Goal: Task Accomplishment & Management: Use online tool/utility

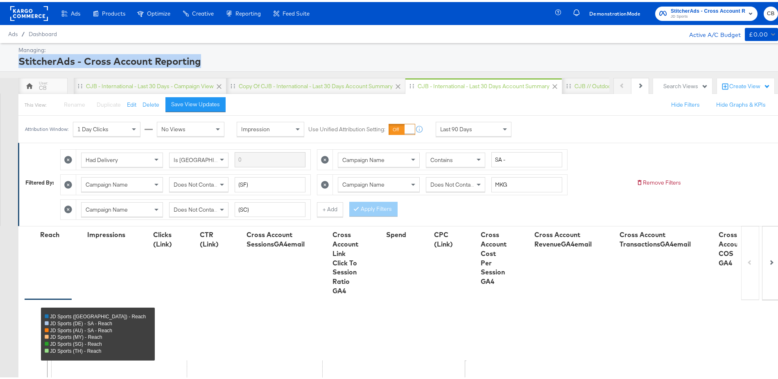
click at [32, 9] on rect at bounding box center [29, 11] width 38 height 15
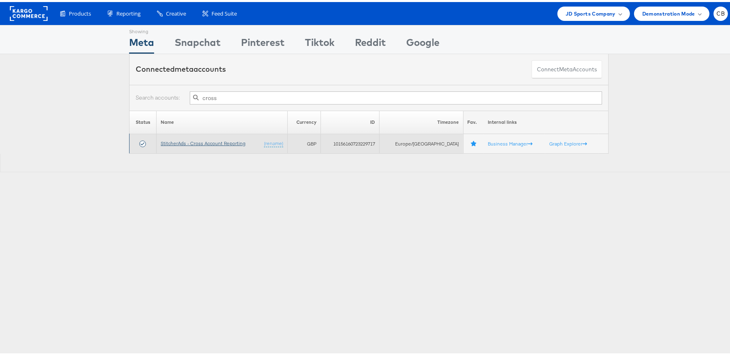
type input "cross"
click at [211, 142] on link "StitcherAds - Cross Account Reporting" at bounding box center [203, 141] width 85 height 6
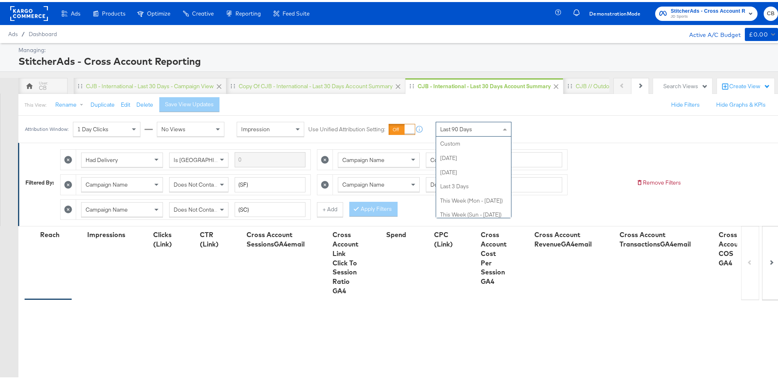
click at [505, 126] on span at bounding box center [505, 127] width 4 height 2
click at [537, 127] on div "Sep 30th 2025" at bounding box center [534, 130] width 14 height 7
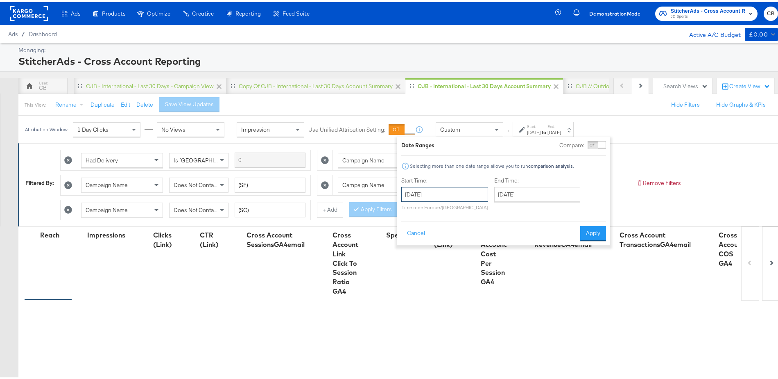
click at [426, 186] on input "September 30th 2025" at bounding box center [445, 192] width 87 height 15
click at [410, 206] on span "‹" at bounding box center [410, 209] width 13 height 12
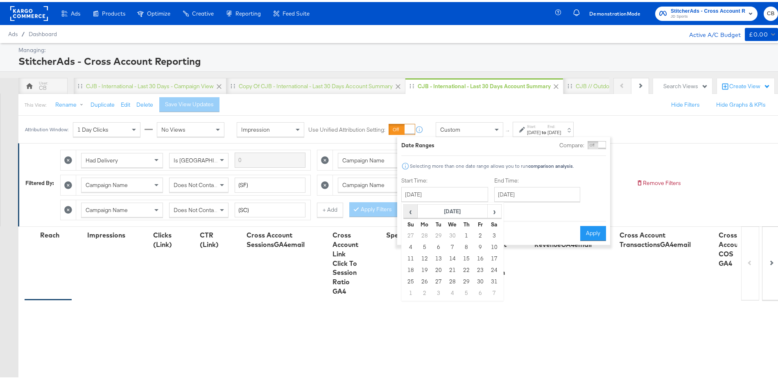
click at [410, 206] on span "‹" at bounding box center [410, 209] width 13 height 12
click at [412, 255] on td "13" at bounding box center [411, 256] width 14 height 11
type input "April 13th 2025"
click at [531, 189] on input "September 30th 2025" at bounding box center [537, 192] width 86 height 15
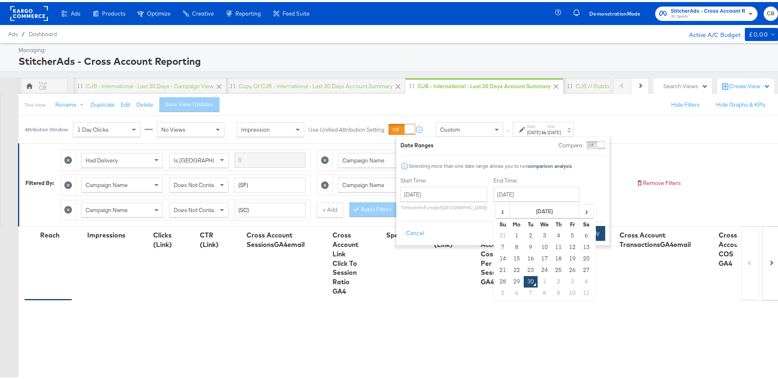
click at [600, 229] on button "Apply" at bounding box center [593, 231] width 26 height 15
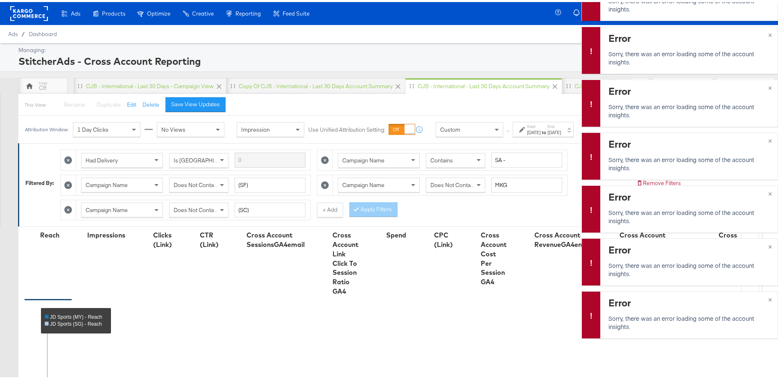
scroll to position [-625, 0]
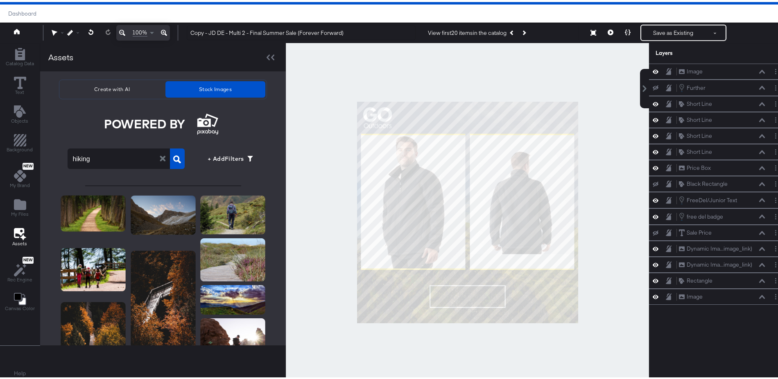
scroll to position [449, 0]
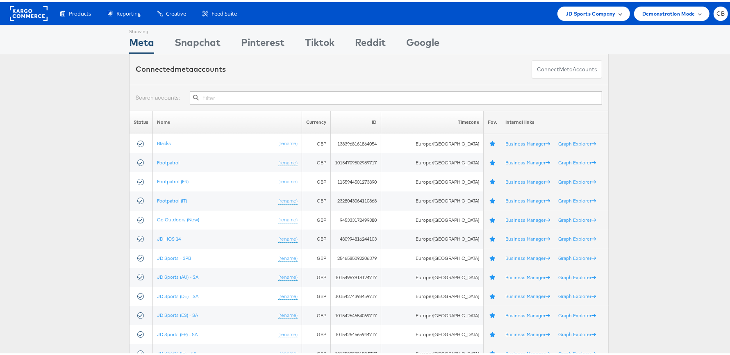
click at [605, 14] on span "JD Sports Company" at bounding box center [590, 11] width 50 height 9
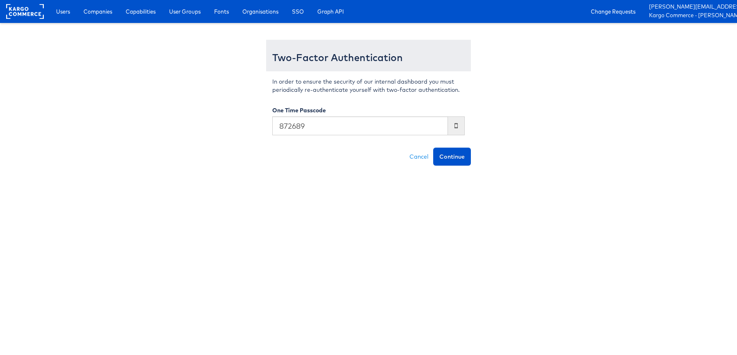
type input "872689"
click at [433, 147] on button "Continue" at bounding box center [452, 156] width 38 height 18
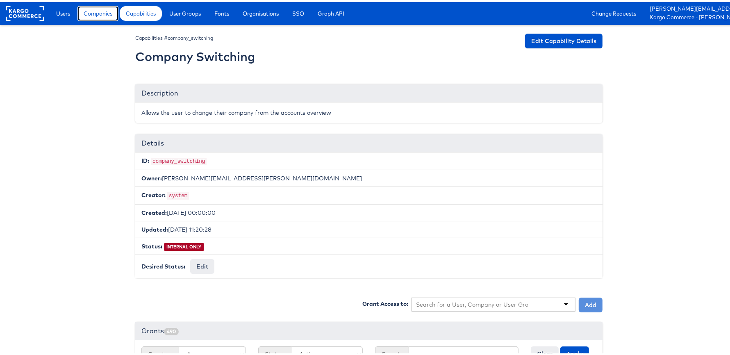
click at [100, 9] on span "Companies" at bounding box center [98, 11] width 29 height 8
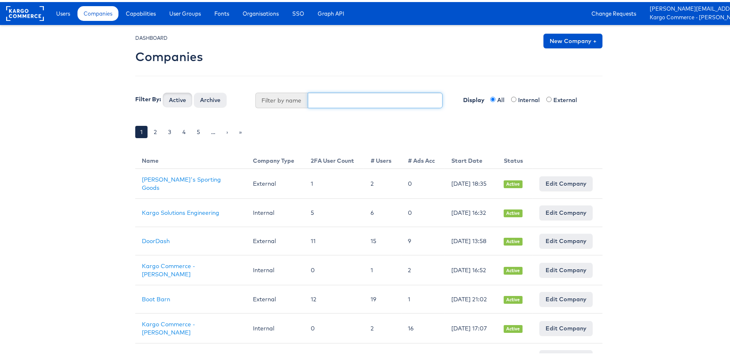
click at [330, 97] on input "text" at bounding box center [375, 99] width 135 height 16
type input "splash"
click at [163, 91] on button "Active" at bounding box center [177, 98] width 29 height 15
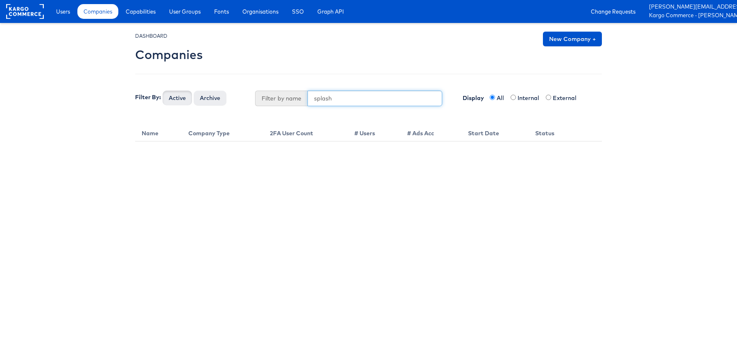
click at [347, 100] on input "splash" at bounding box center [375, 99] width 135 height 16
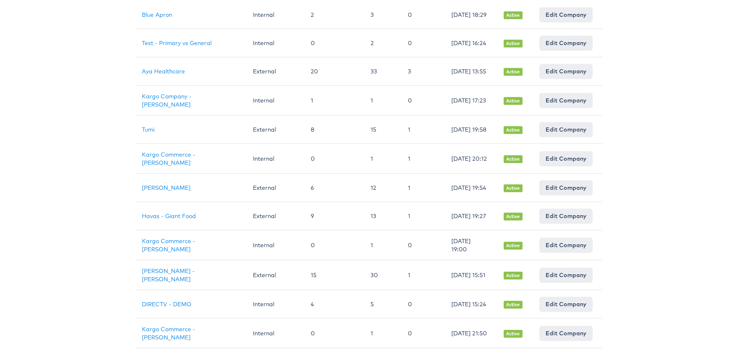
scroll to position [564, 0]
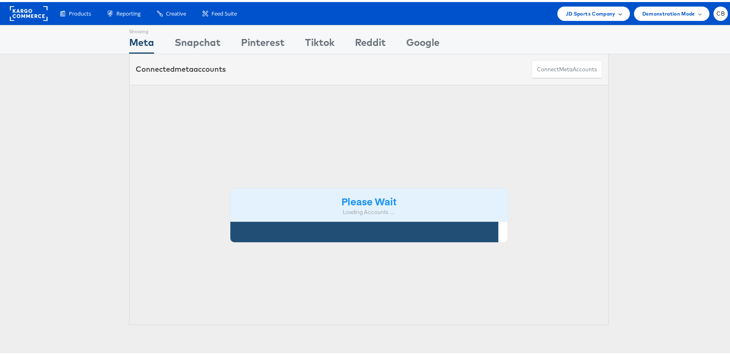
click at [606, 9] on span "JD Sports Company" at bounding box center [590, 11] width 50 height 9
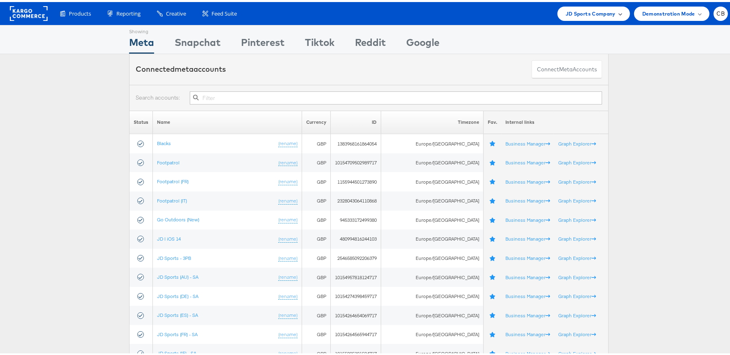
click at [610, 12] on div "JD Sports Company" at bounding box center [593, 11] width 56 height 9
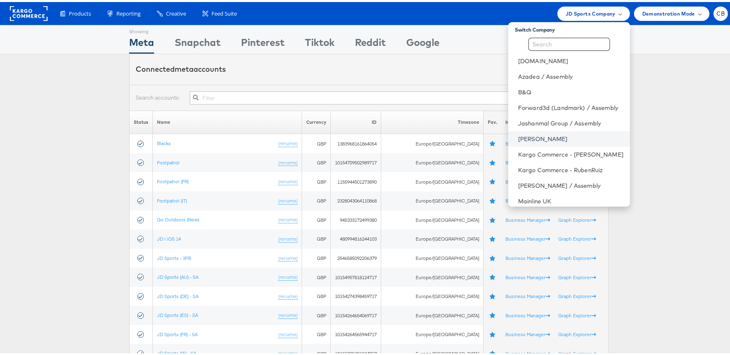
scroll to position [1, 0]
click at [549, 108] on link "Forward3d (Landmark) / Assembly" at bounding box center [570, 107] width 105 height 8
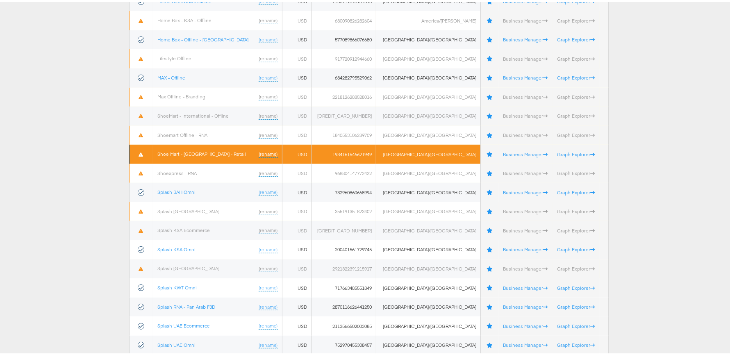
scroll to position [451, 0]
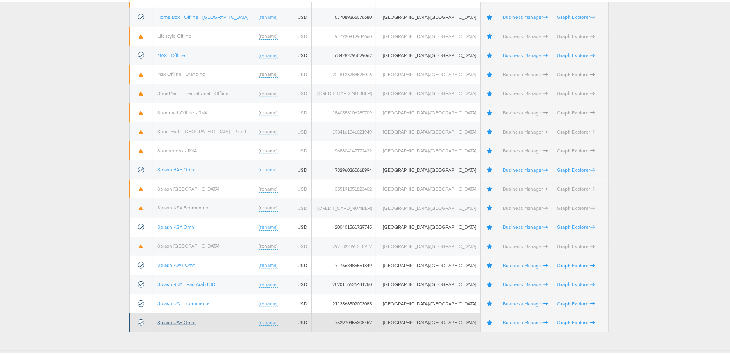
click at [180, 320] on link "Splash UAE Omni" at bounding box center [176, 320] width 38 height 6
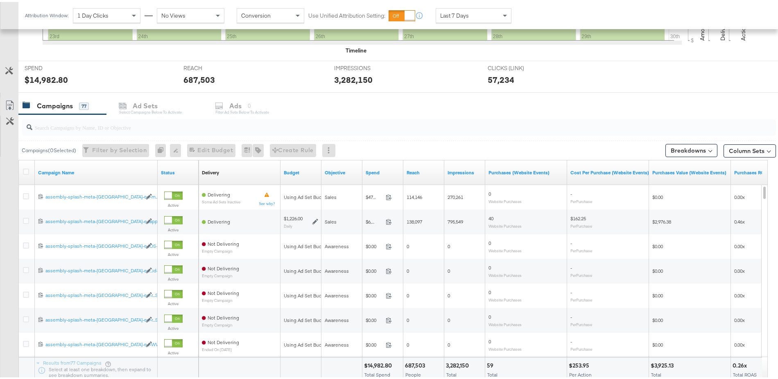
scroll to position [283, 0]
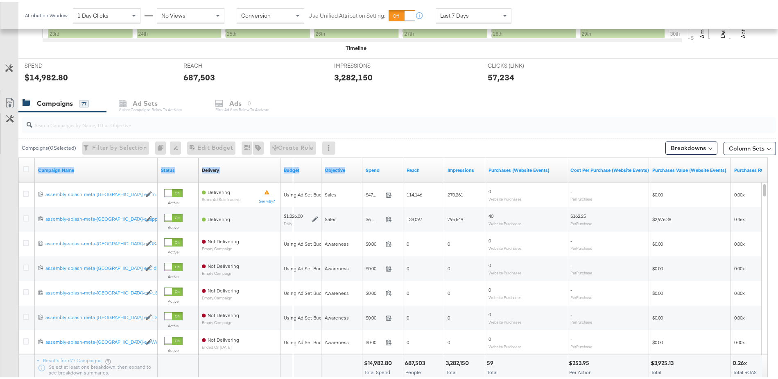
drag, startPoint x: 157, startPoint y: 159, endPoint x: 379, endPoint y: 159, distance: 221.6
click at [19, 156] on div "Campaign Name Status Delivery Sorting Unavailable Budget Objective Spend Reach …" at bounding box center [19, 156] width 0 height 0
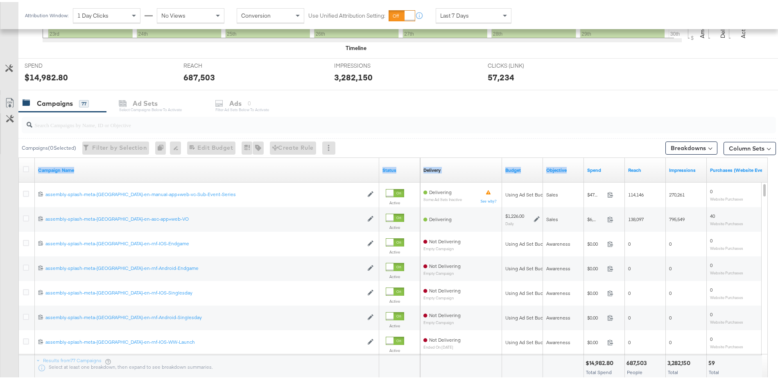
click at [84, 122] on input "search" at bounding box center [369, 119] width 675 height 16
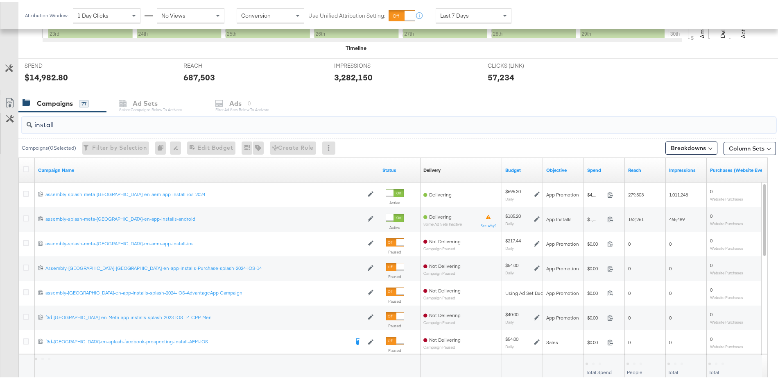
type input "install"
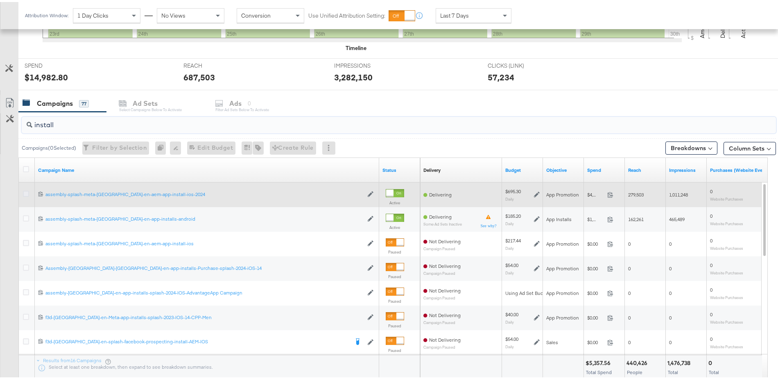
click at [25, 190] on icon at bounding box center [26, 191] width 6 height 6
click at [0, 0] on input "checkbox" at bounding box center [0, 0] width 0 height 0
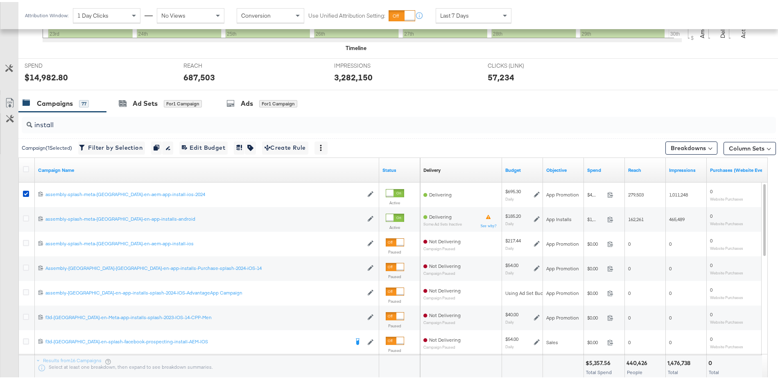
click at [249, 97] on div "Ads" at bounding box center [247, 101] width 12 height 9
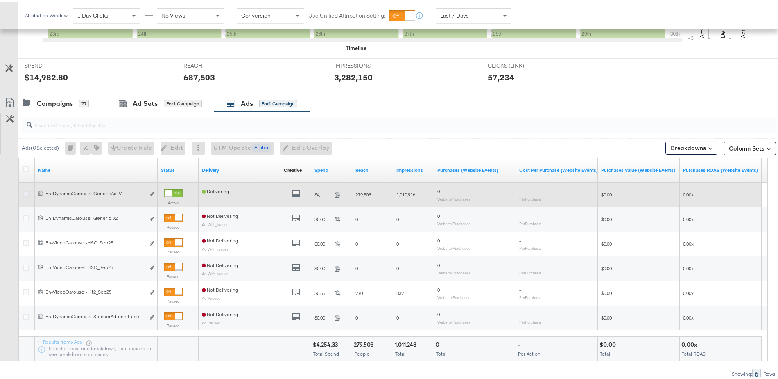
click at [27, 190] on icon at bounding box center [26, 191] width 6 height 6
click at [0, 0] on input "checkbox" at bounding box center [0, 0] width 0 height 0
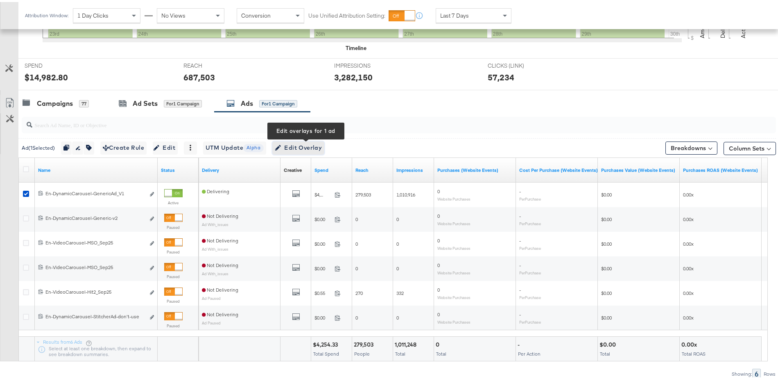
click at [323, 139] on button "Edit Overlay Edit overlays for 1 ad" at bounding box center [298, 145] width 52 height 13
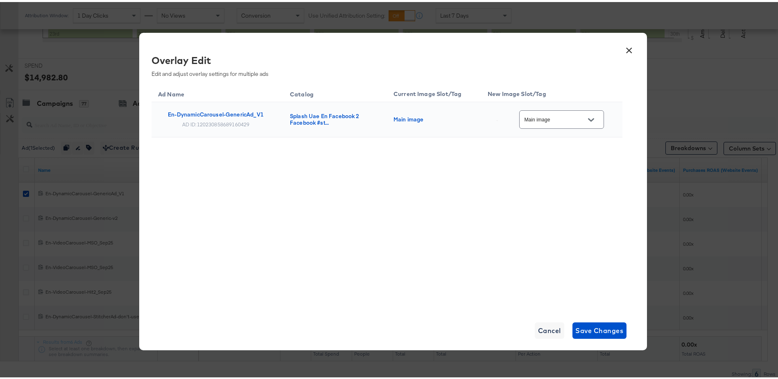
click at [592, 118] on icon "Open" at bounding box center [591, 118] width 6 height 6
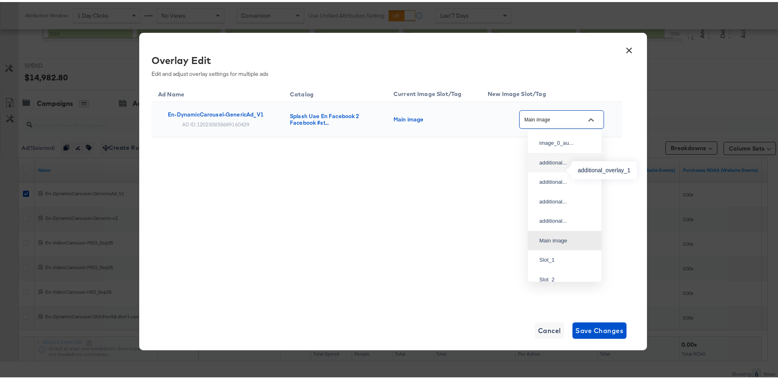
click at [558, 165] on div "additional..." at bounding box center [563, 161] width 47 height 8
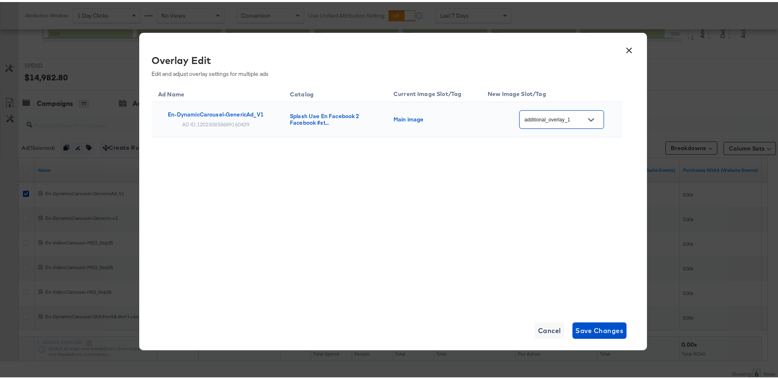
click at [591, 117] on icon "Open" at bounding box center [591, 117] width 6 height 3
click at [547, 170] on div "Slot_1" at bounding box center [563, 165] width 47 height 8
type input "Slot_1"
click at [581, 329] on span "Save Changes" at bounding box center [600, 327] width 48 height 11
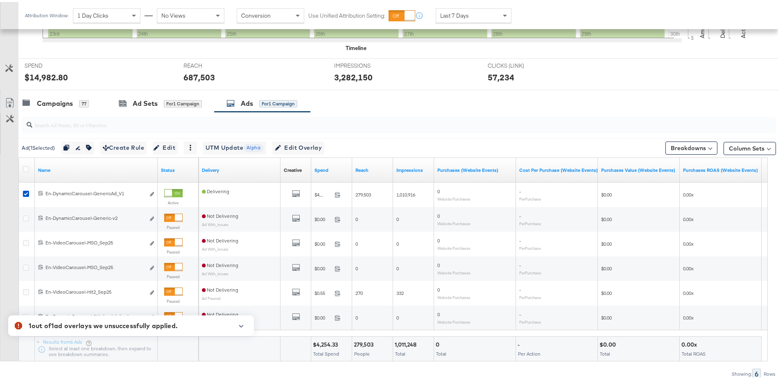
click at [242, 323] on icon "button" at bounding box center [241, 323] width 5 height 2
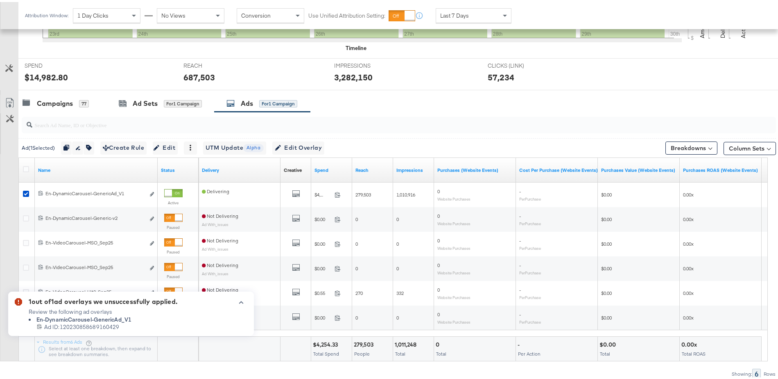
click at [242, 299] on icon "button" at bounding box center [241, 300] width 6 height 5
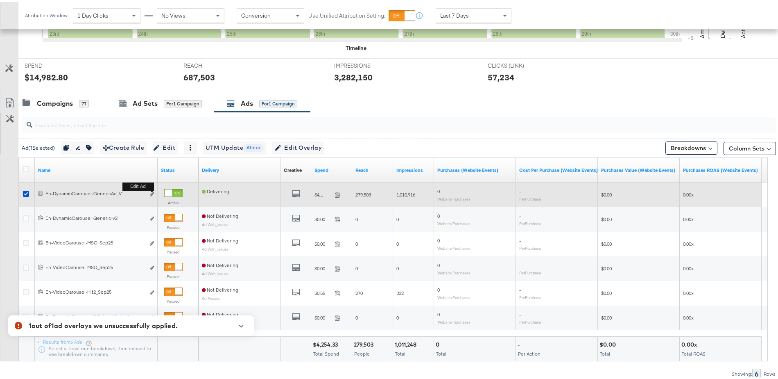
click at [153, 188] on b "Edit ad" at bounding box center [139, 184] width 32 height 9
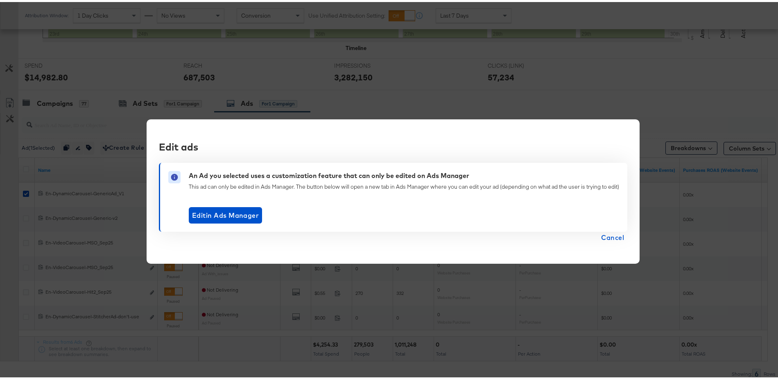
click at [606, 234] on span "Cancel" at bounding box center [612, 234] width 23 height 11
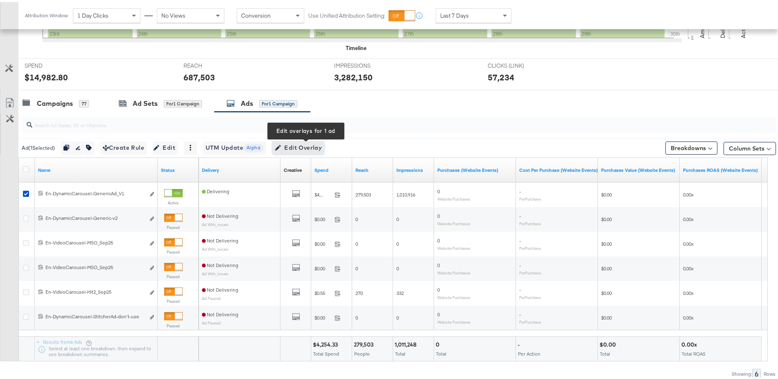
click at [312, 145] on span "Edit Overlay Edit overlays for 1 ad" at bounding box center [298, 146] width 47 height 10
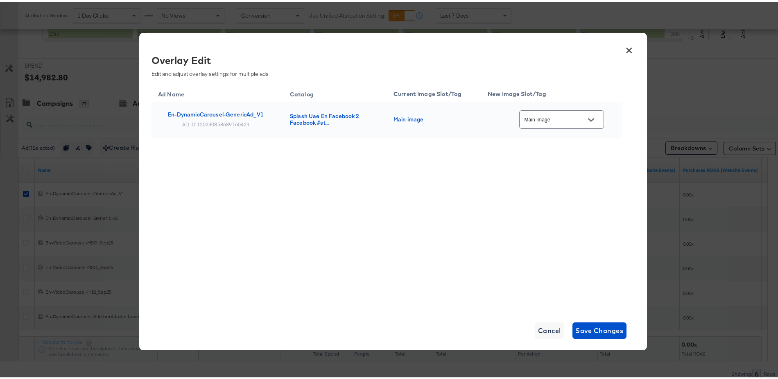
click at [592, 113] on button "Open" at bounding box center [591, 117] width 12 height 12
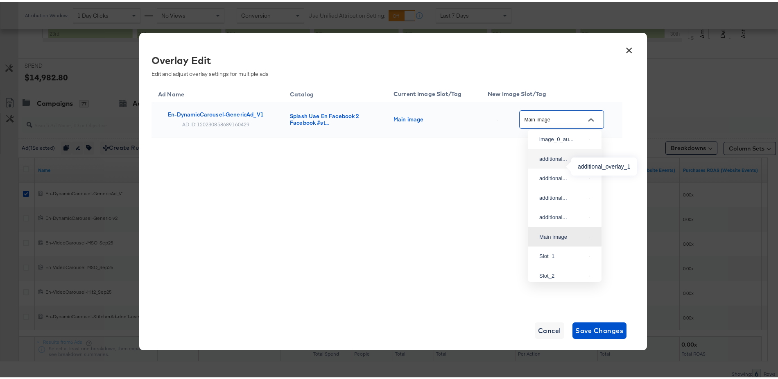
click at [551, 161] on div "additional..." at bounding box center [563, 157] width 47 height 8
type input "additional_overlay_1"
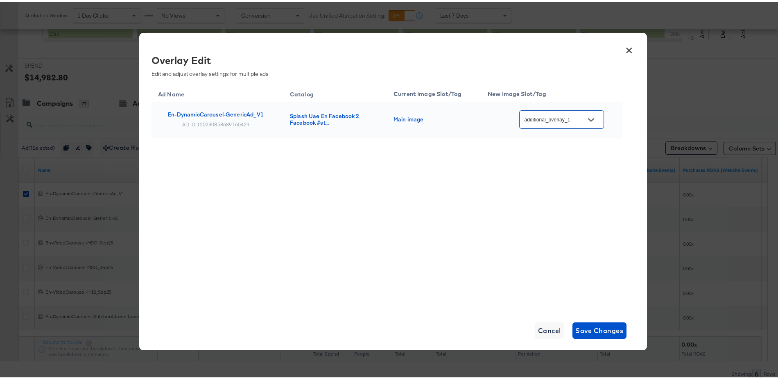
click at [591, 121] on button "Open" at bounding box center [591, 117] width 12 height 12
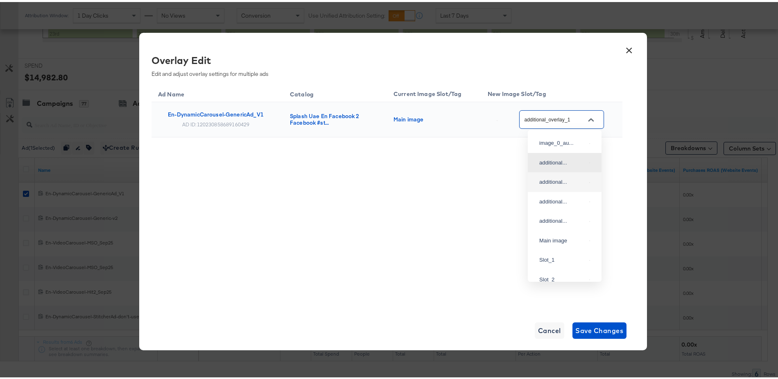
click at [448, 181] on div "Ad Name Catalog Current Image Slot/Tag New Image Slot/Tag En-DynamicCarousel-Ge…" at bounding box center [387, 194] width 471 height 225
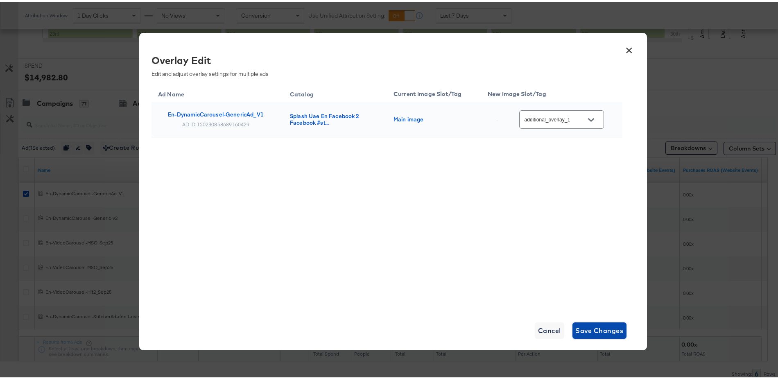
click at [586, 327] on span "Save Changes" at bounding box center [600, 327] width 48 height 11
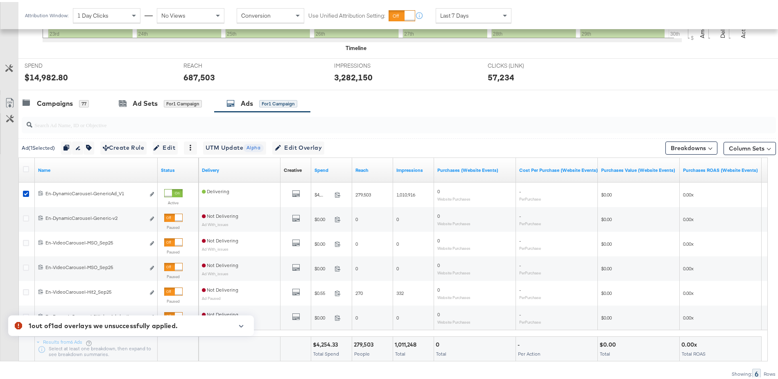
click at [243, 325] on icon "button" at bounding box center [241, 324] width 6 height 5
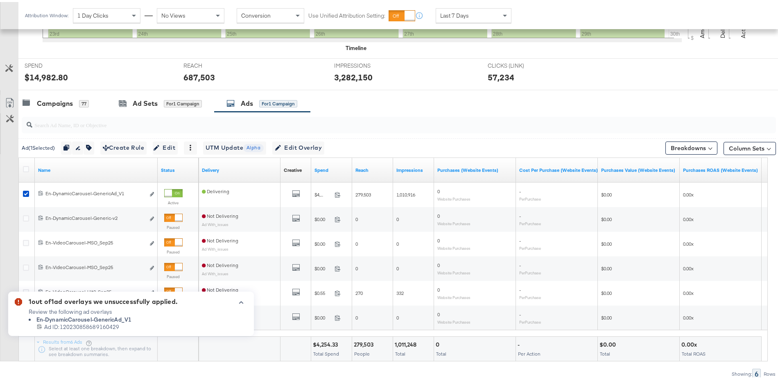
click at [240, 299] on icon "button" at bounding box center [241, 300] width 5 height 2
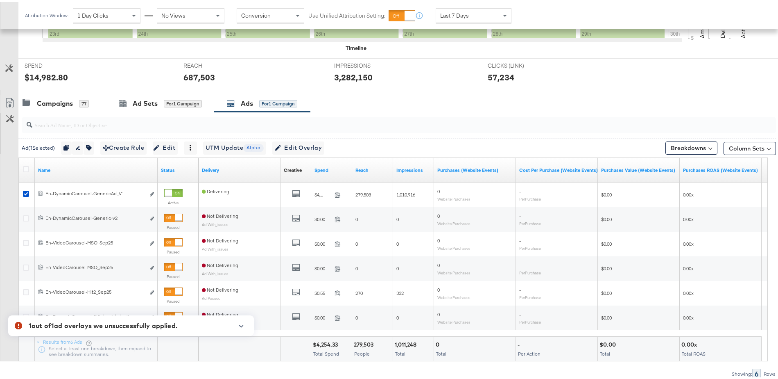
click at [245, 324] on button "button" at bounding box center [241, 324] width 12 height 5
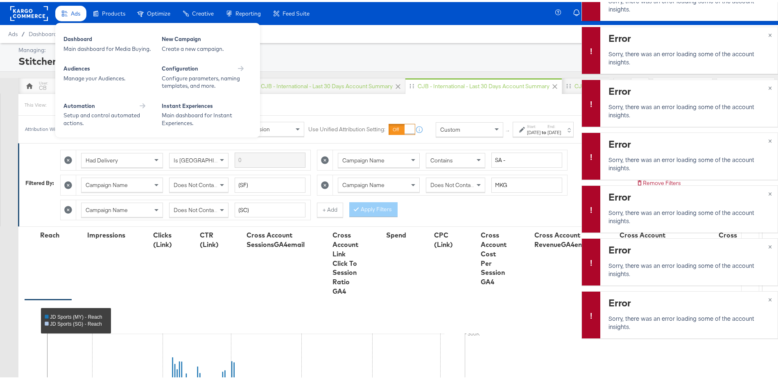
scroll to position [-625, 0]
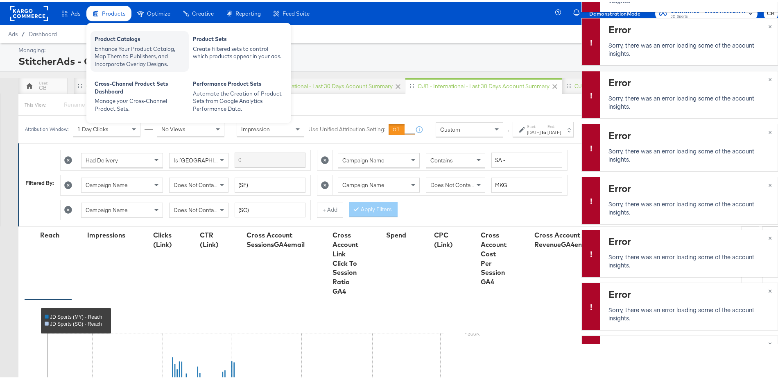
click at [119, 46] on div "Enhance Your Product Catalog, Map Them to Publishers, and Incorporate Overlay D…" at bounding box center [140, 54] width 90 height 23
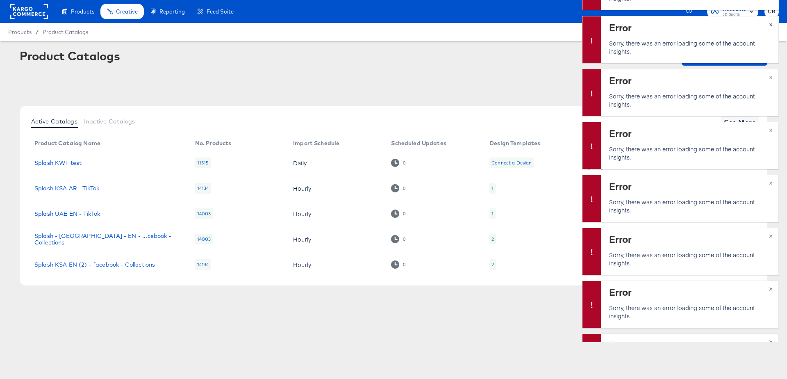
click at [769, 25] on span "×" at bounding box center [771, 23] width 4 height 9
click at [771, 23] on span "×" at bounding box center [771, 23] width 4 height 9
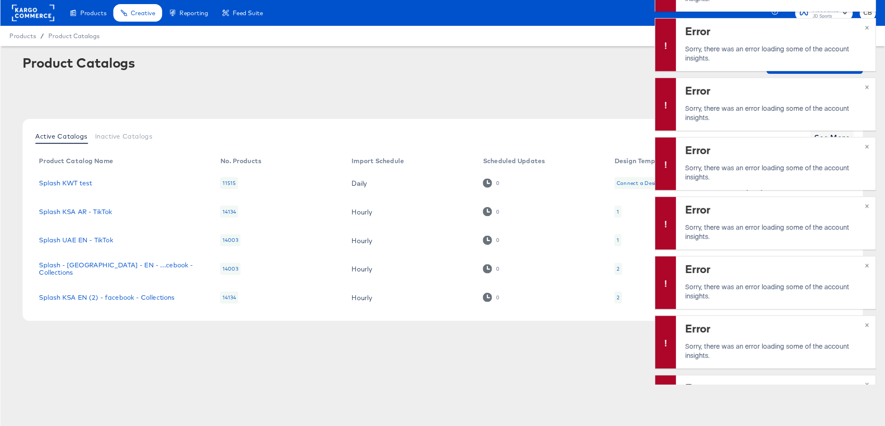
scroll to position [-472, 0]
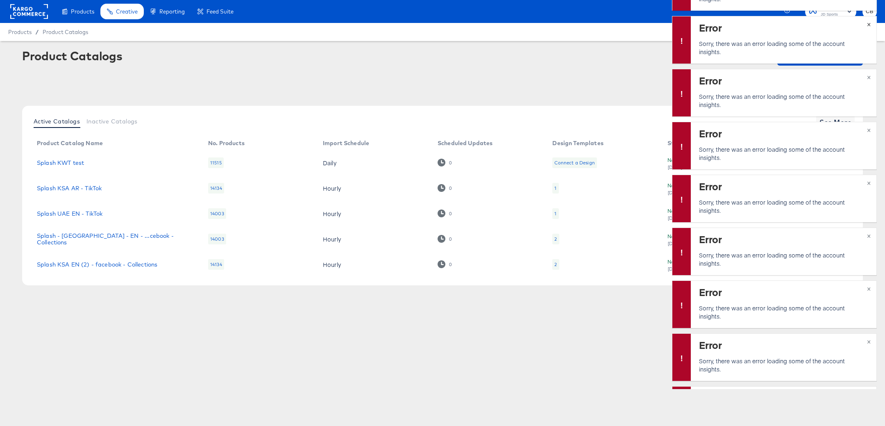
click at [778, 26] on span "×" at bounding box center [869, 23] width 4 height 9
click at [778, 25] on span "×" at bounding box center [869, 23] width 4 height 9
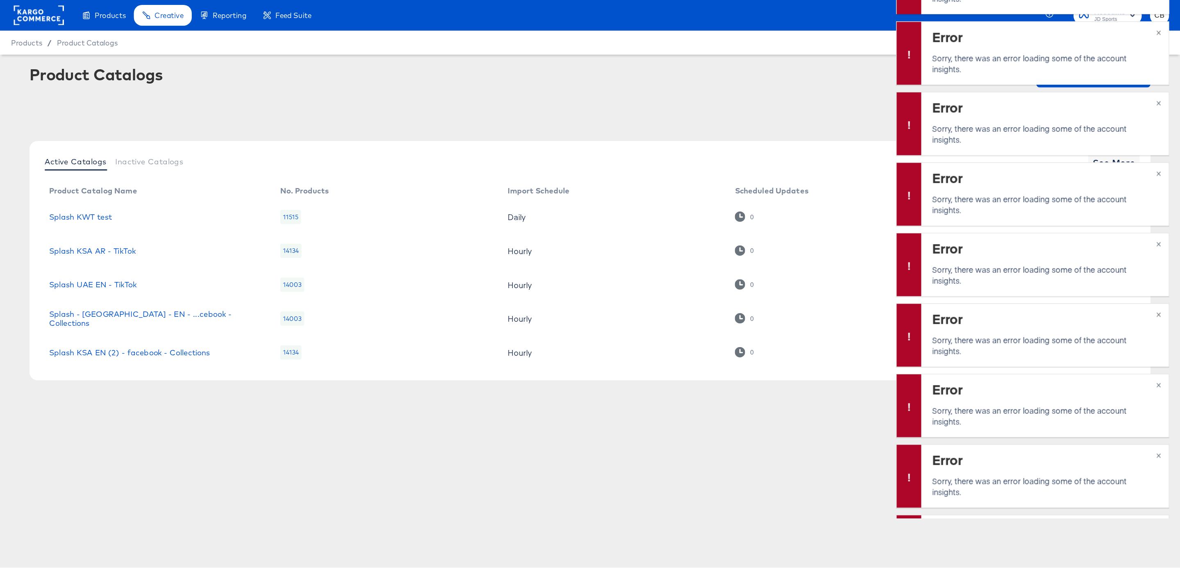
scroll to position [-225, 0]
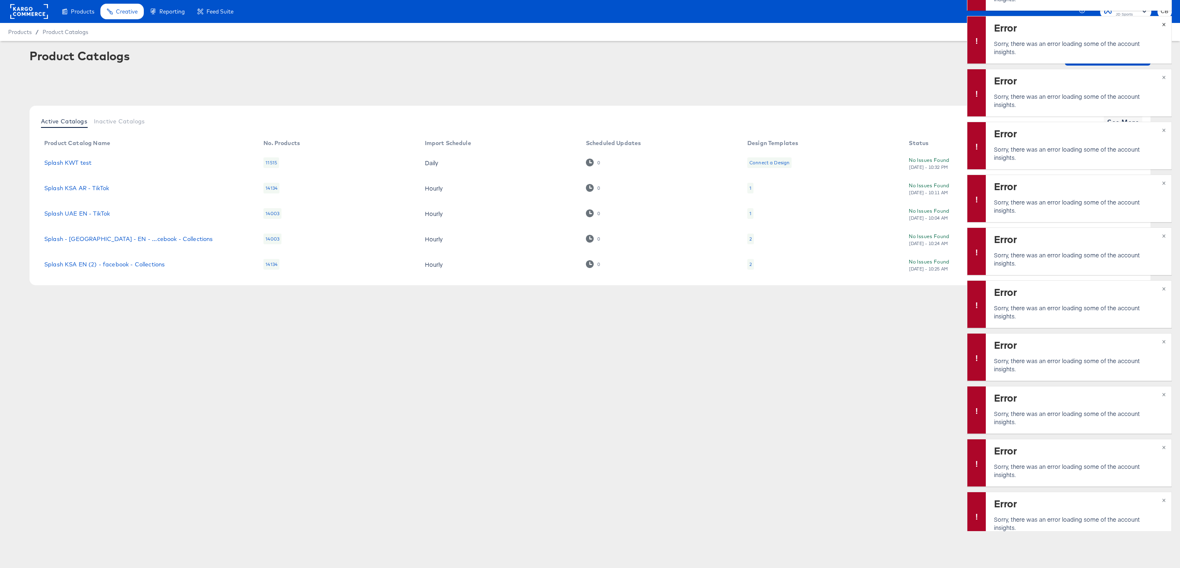
click at [778, 21] on span "×" at bounding box center [1164, 23] width 4 height 9
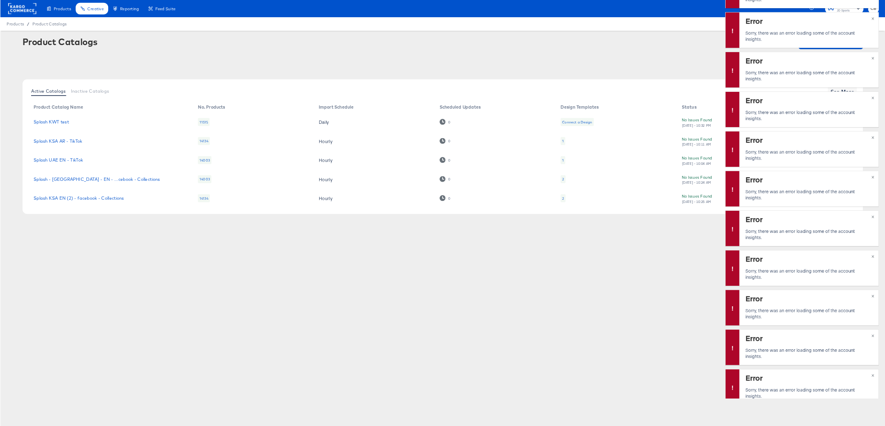
scroll to position [0, 0]
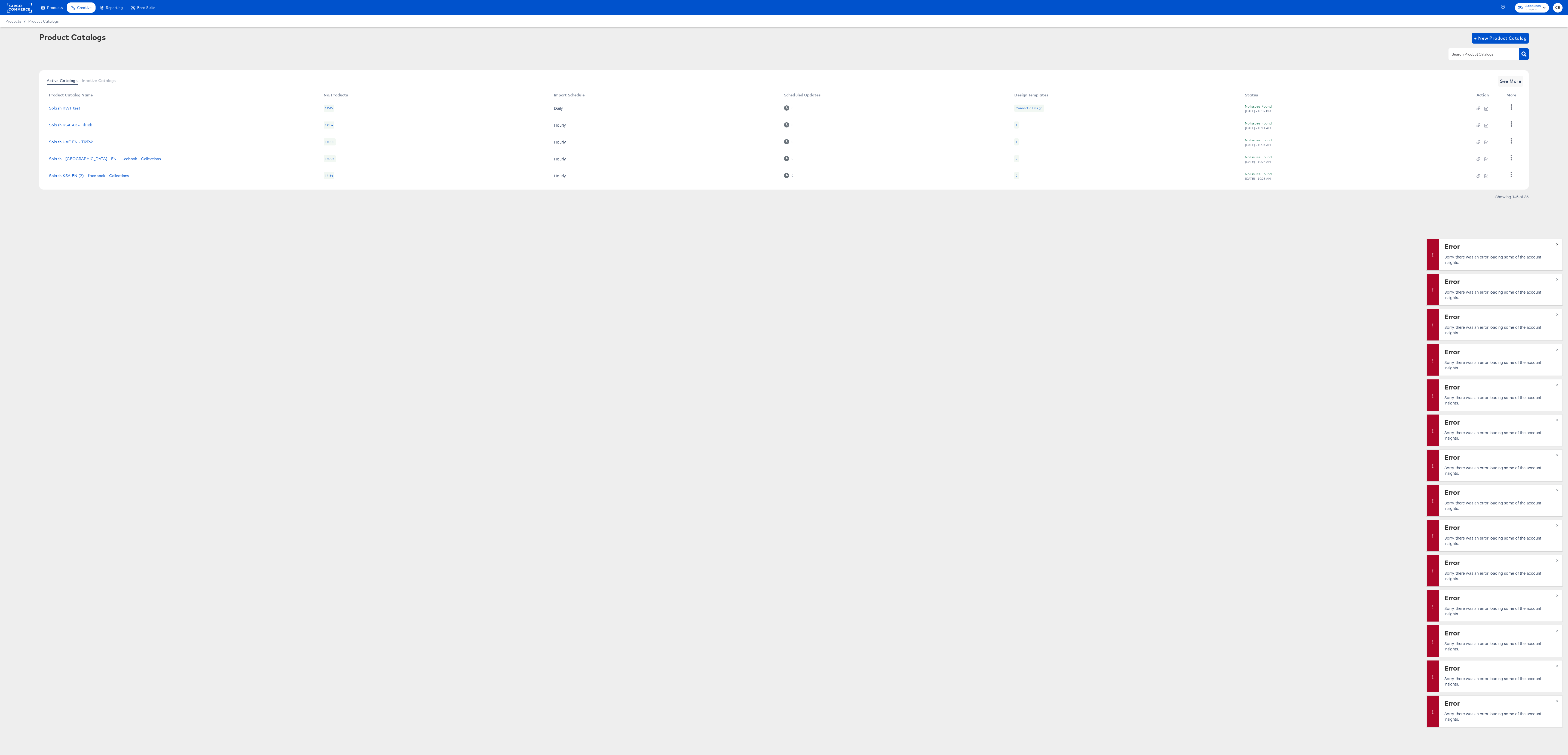
click at [517, 243] on button "×" at bounding box center [1557, 243] width 10 height 10
click at [517, 251] on span "×" at bounding box center [1557, 278] width 3 height 6
click at [517, 251] on button "×" at bounding box center [1557, 314] width 10 height 10
click at [517, 251] on span "×" at bounding box center [1557, 348] width 3 height 6
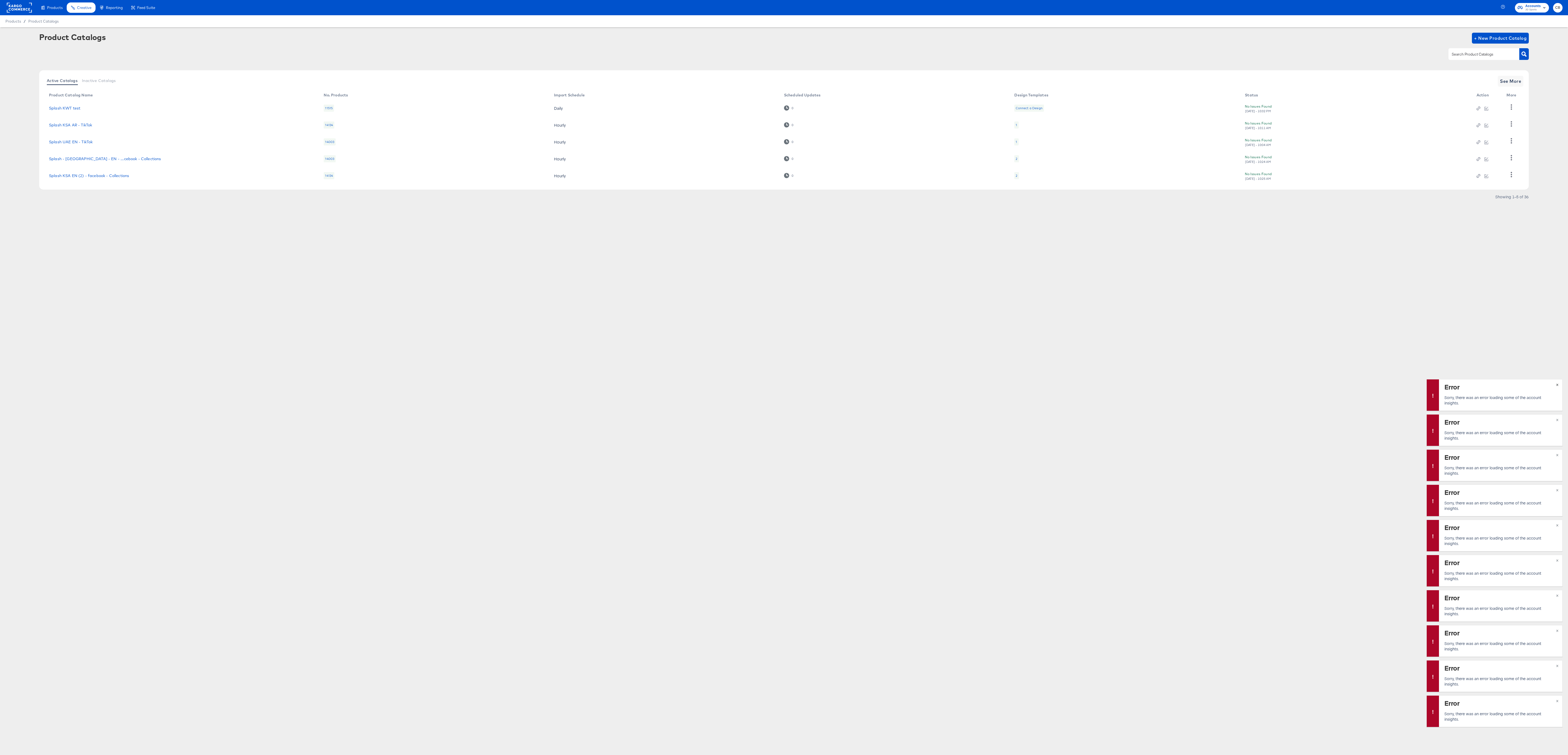
click at [517, 251] on span "×" at bounding box center [1557, 383] width 3 height 6
click at [517, 251] on span "×" at bounding box center [1557, 419] width 3 height 6
click at [517, 251] on button "×" at bounding box center [1557, 454] width 10 height 10
click at [517, 251] on span "×" at bounding box center [1557, 489] width 3 height 6
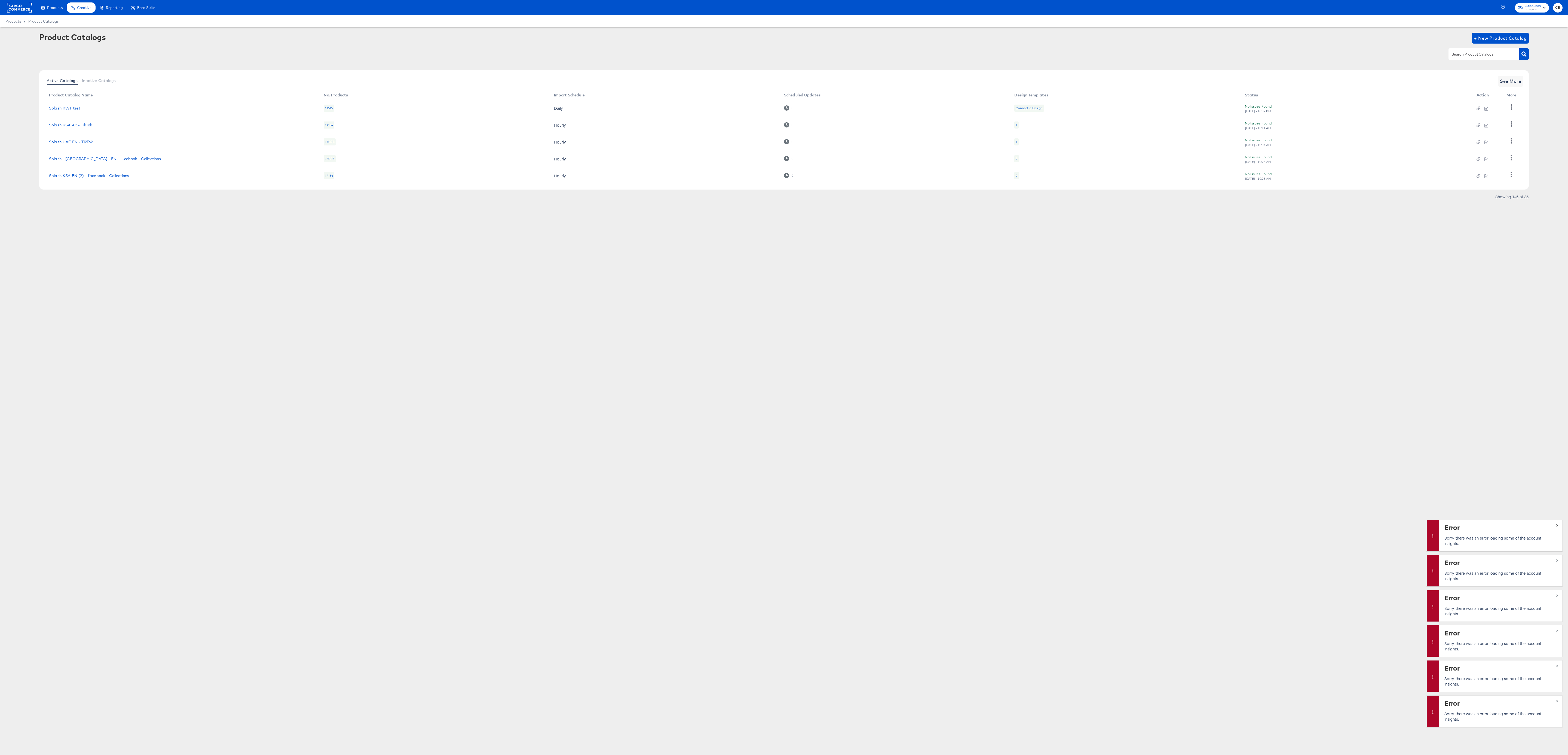
click at [517, 251] on span "×" at bounding box center [1557, 524] width 3 height 6
click at [517, 251] on span "×" at bounding box center [1557, 559] width 3 height 6
click at [517, 251] on span "×" at bounding box center [1557, 594] width 3 height 6
click at [517, 251] on button "×" at bounding box center [1557, 630] width 10 height 10
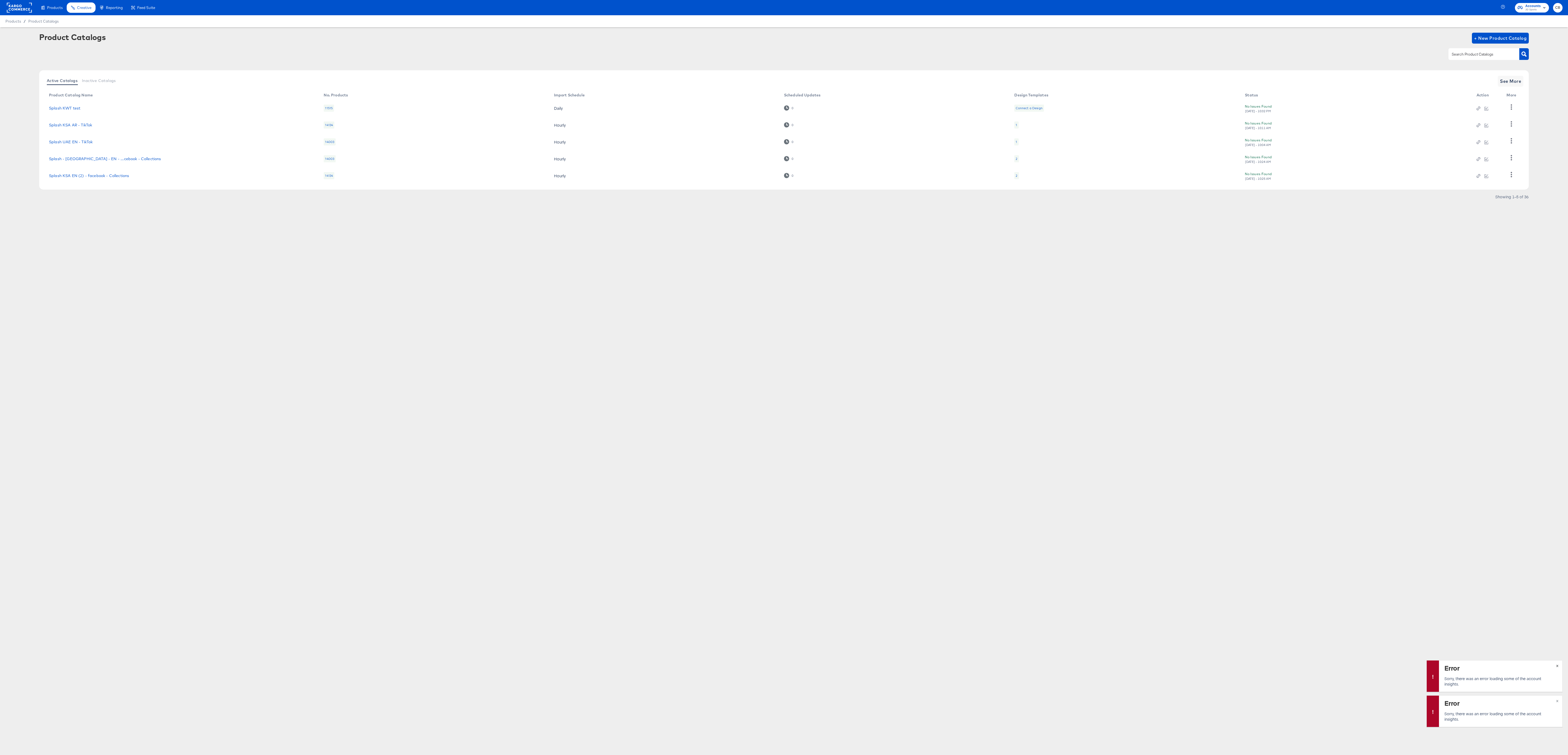
click at [517, 251] on button "×" at bounding box center [1557, 665] width 10 height 10
click at [517, 251] on button "×" at bounding box center [1557, 700] width 10 height 10
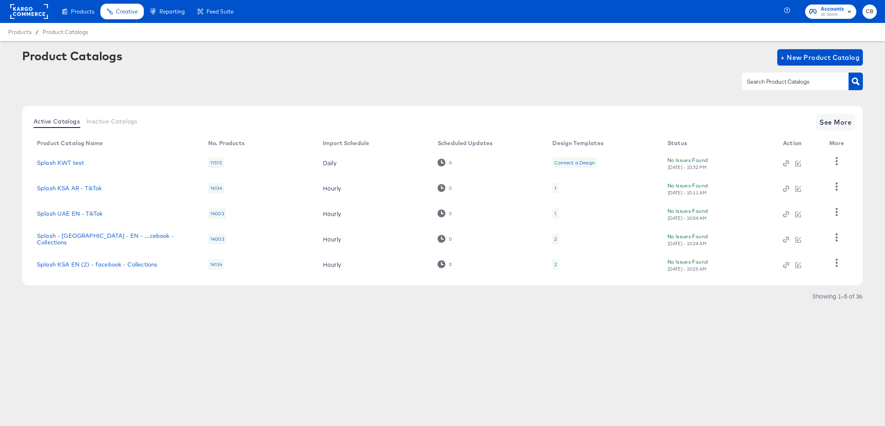
click at [29, 9] on rect at bounding box center [29, 11] width 38 height 15
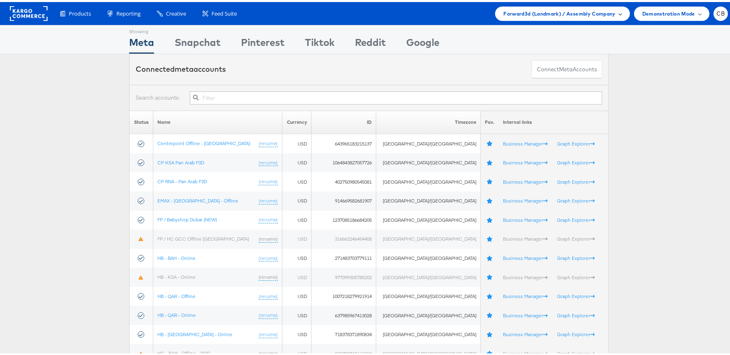
click at [583, 9] on span "Forward3d (Landmark) / Assembly Company" at bounding box center [559, 11] width 112 height 9
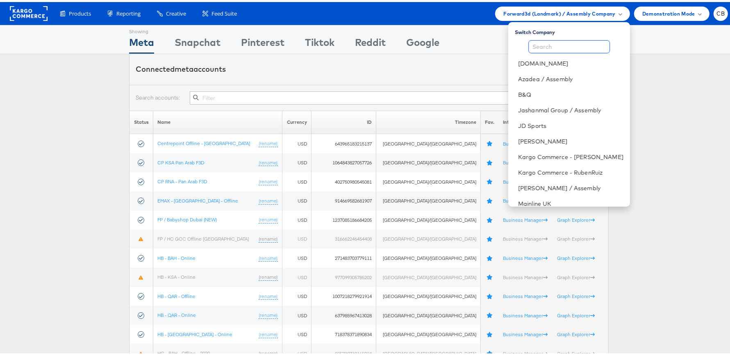
click at [553, 47] on input "text" at bounding box center [569, 44] width 82 height 13
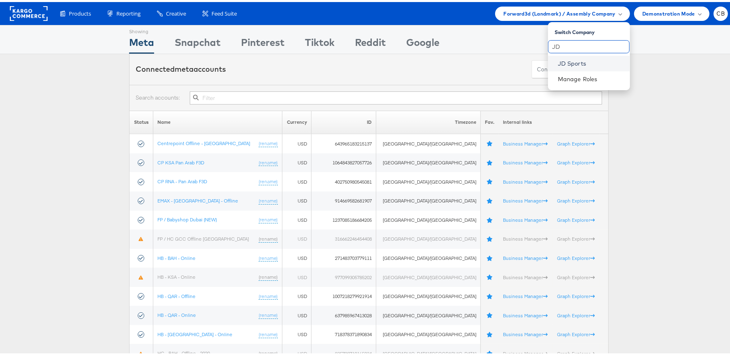
type input "JD"
click at [567, 60] on link "JD Sports" at bounding box center [591, 61] width 66 height 8
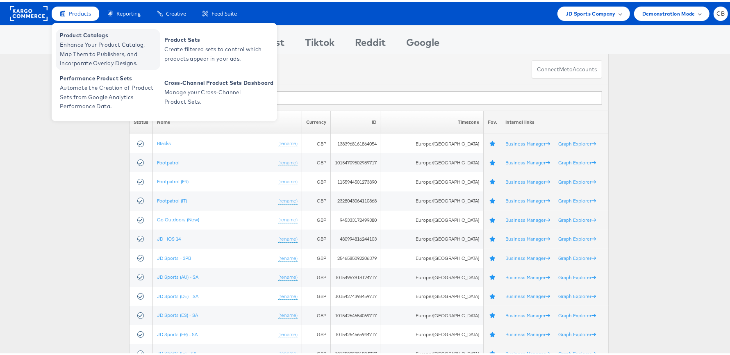
click at [87, 48] on span "Enhance Your Product Catalog, Map Them to Publishers, and Incorporate Overlay D…" at bounding box center [109, 52] width 98 height 28
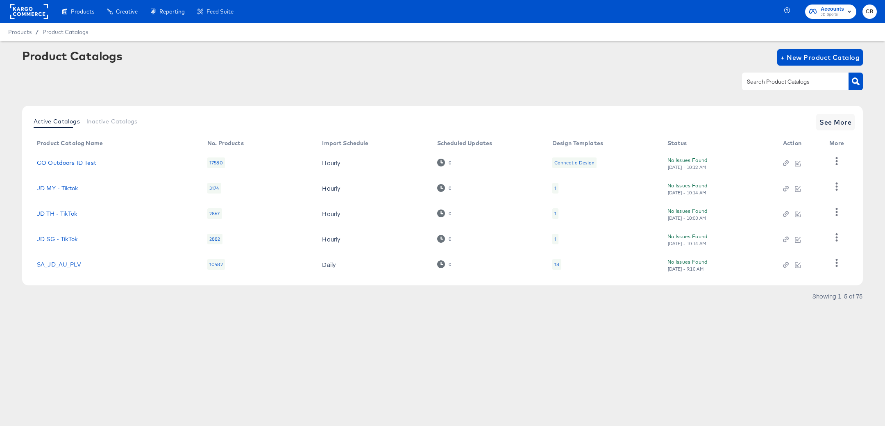
click at [774, 77] on input "text" at bounding box center [788, 81] width 87 height 9
type input "IT"
click at [845, 123] on span "See More" at bounding box center [835, 121] width 32 height 11
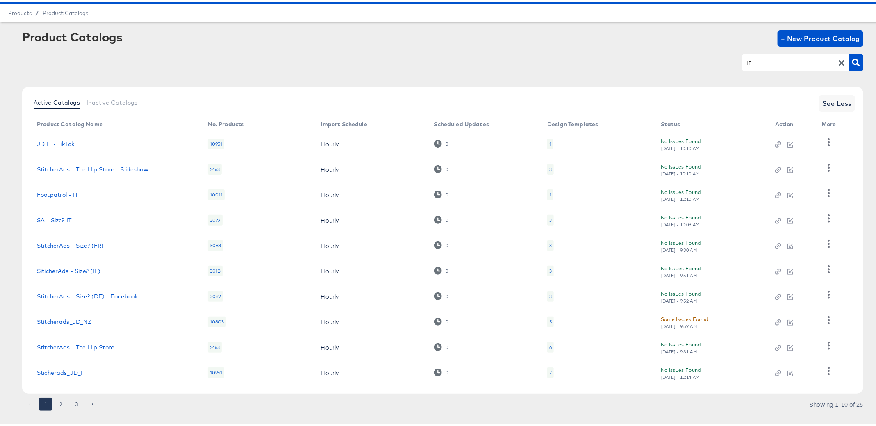
scroll to position [32, 0]
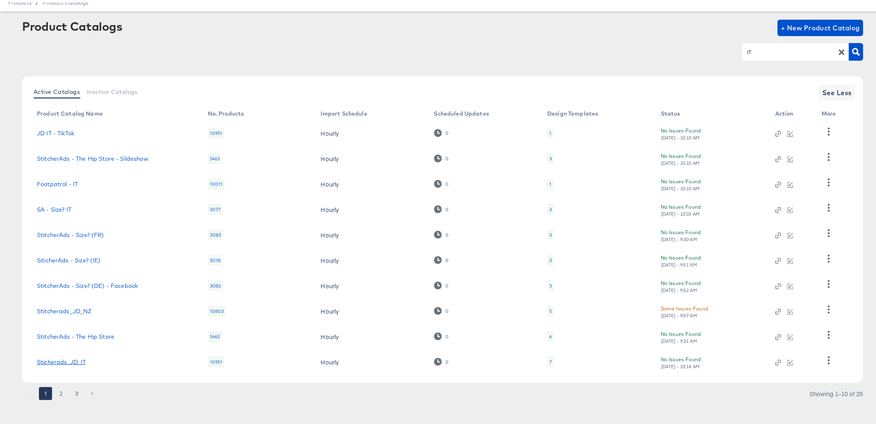
click at [64, 358] on link "Sticherads_JD_IT" at bounding box center [61, 359] width 49 height 7
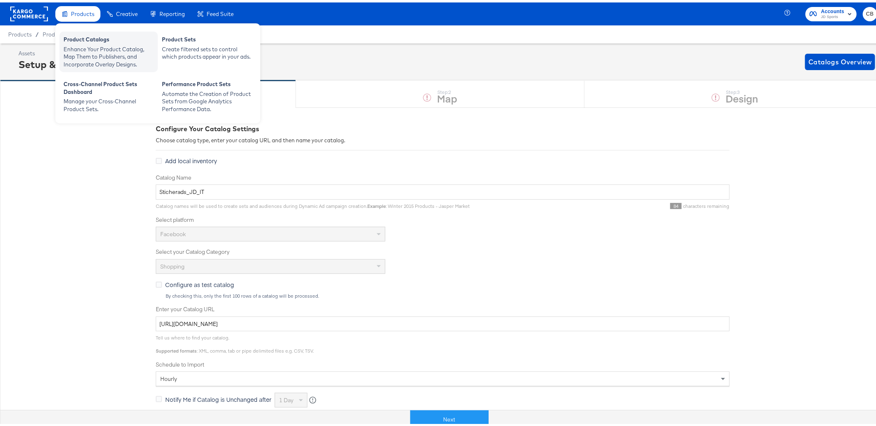
click at [88, 45] on div "Enhance Your Product Catalog, Map Them to Publishers, and Incorporate Overlay D…" at bounding box center [109, 54] width 90 height 23
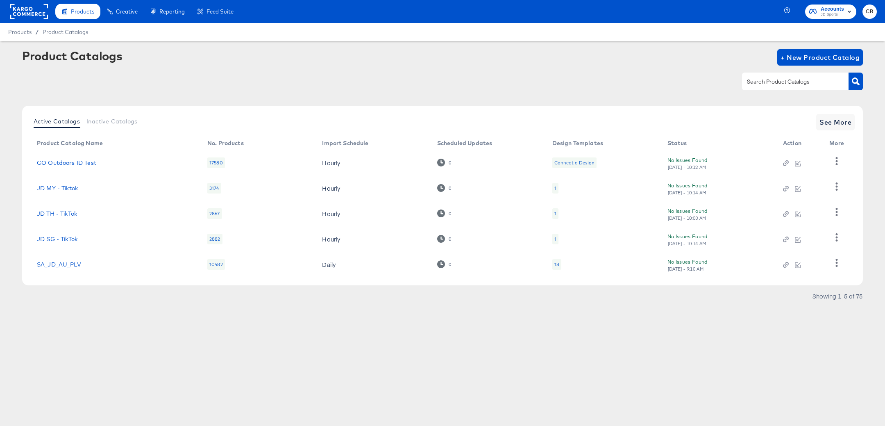
click at [760, 78] on input "text" at bounding box center [788, 81] width 87 height 9
click at [835, 126] on span "See More" at bounding box center [835, 121] width 32 height 11
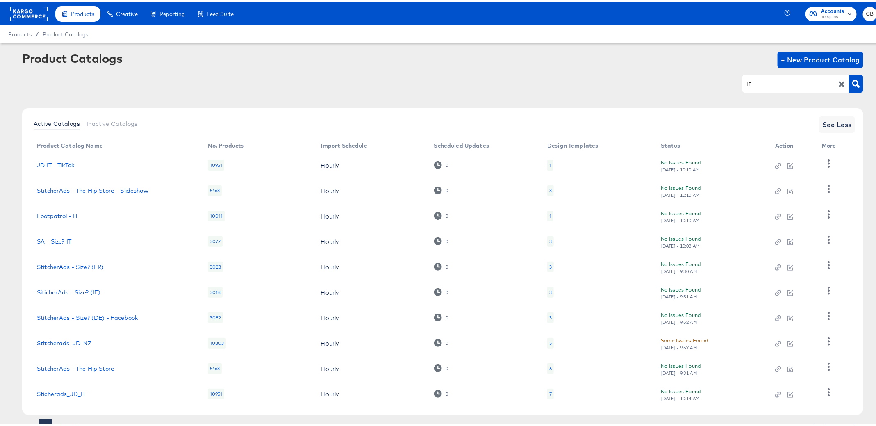
scroll to position [32, 0]
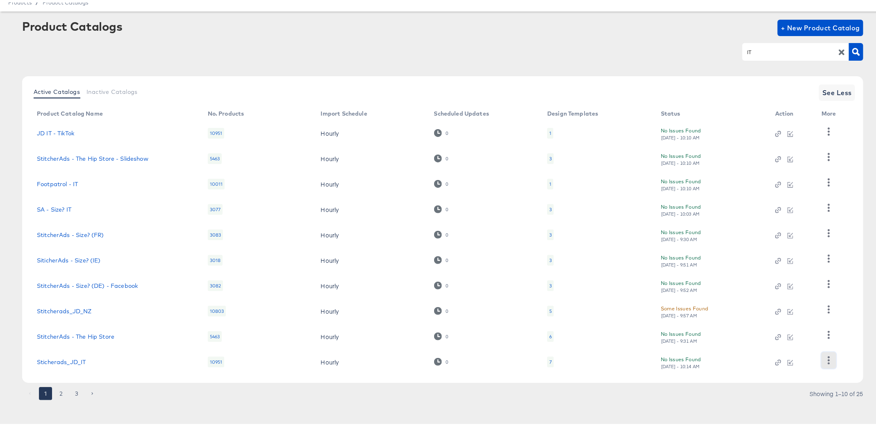
click at [828, 355] on icon "button" at bounding box center [829, 358] width 2 height 8
click at [792, 320] on div "HUD Checks (Internal)" at bounding box center [794, 316] width 82 height 13
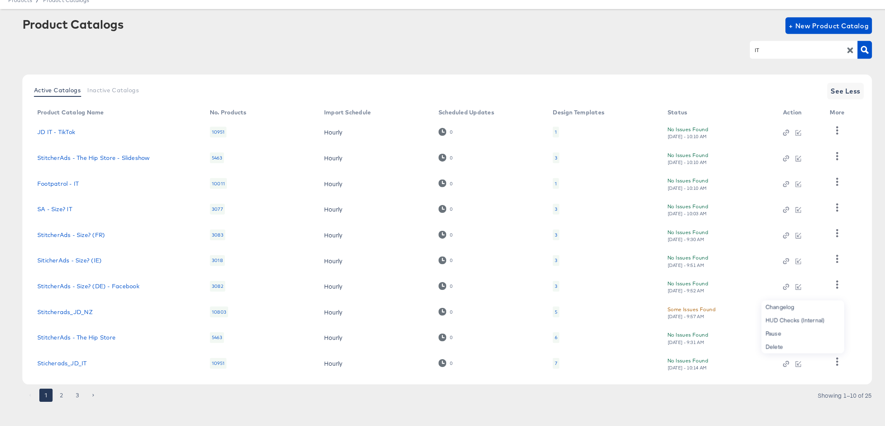
scroll to position [0, 0]
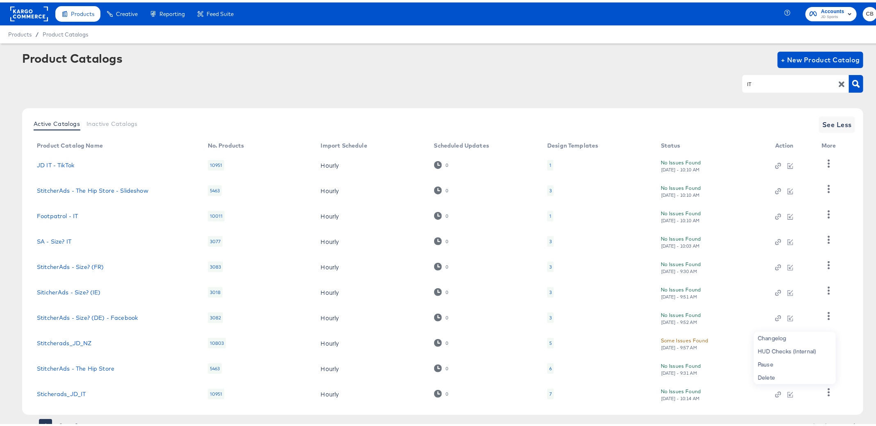
click at [750, 76] on div "IT" at bounding box center [795, 81] width 107 height 17
click at [852, 81] on icon "button" at bounding box center [856, 81] width 8 height 8
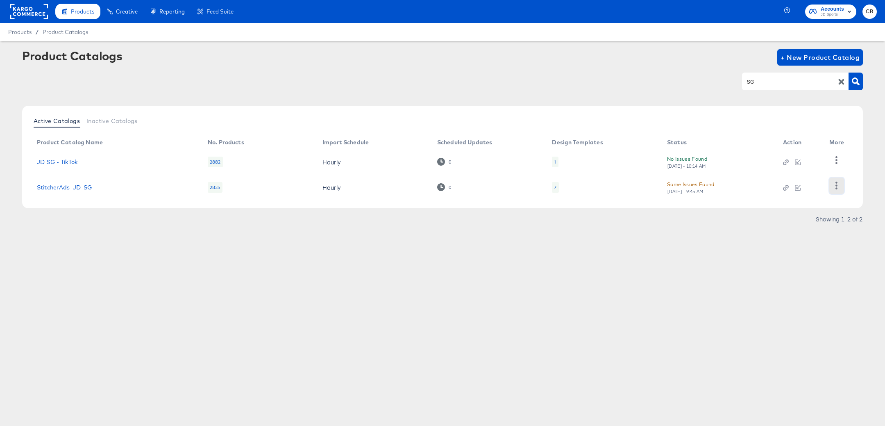
click at [836, 189] on button "button" at bounding box center [836, 185] width 14 height 16
click at [773, 162] on div "HUD Checks (Internal)" at bounding box center [803, 159] width 82 height 13
click at [762, 78] on input "SG" at bounding box center [788, 81] width 87 height 9
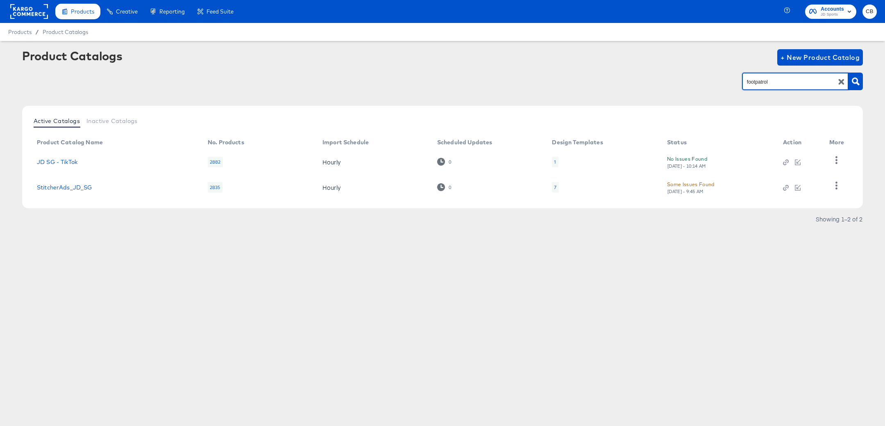
type input "footpatrol"
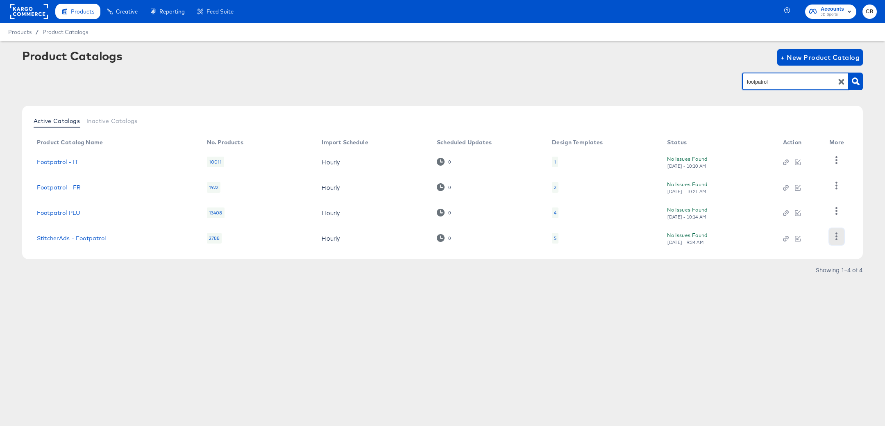
click at [835, 237] on icon "button" at bounding box center [837, 236] width 8 height 8
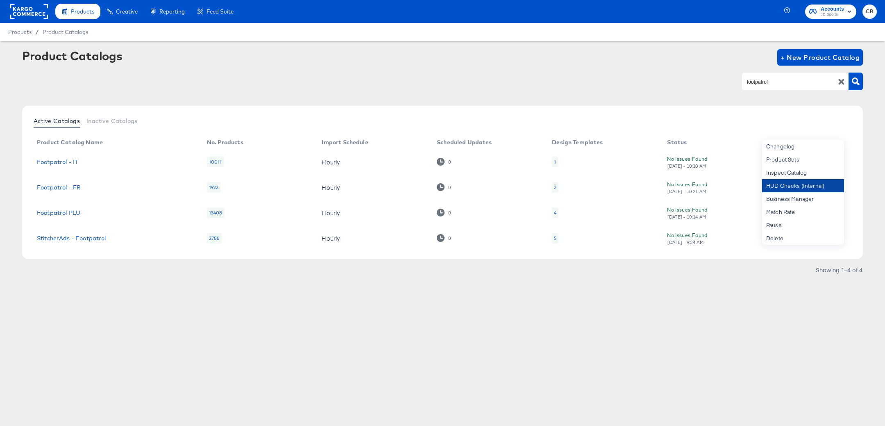
click at [783, 185] on div "HUD Checks (Internal)" at bounding box center [803, 185] width 82 height 13
